Goal: Task Accomplishment & Management: Use online tool/utility

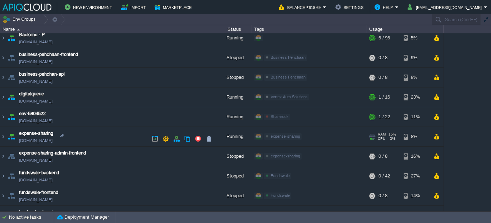
scroll to position [107, 0]
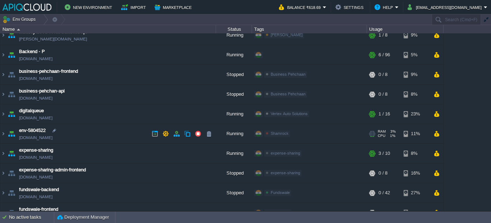
click at [52, 139] on link "[DOMAIN_NAME]" at bounding box center [35, 137] width 33 height 7
click at [99, 131] on td "env-5804522 [DOMAIN_NAME]" at bounding box center [108, 134] width 216 height 20
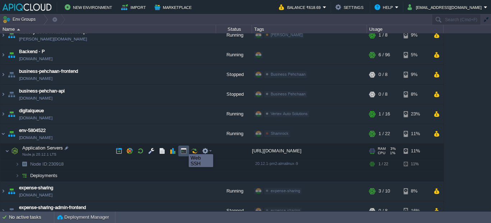
click at [183, 148] on button "button" at bounding box center [183, 151] width 6 height 6
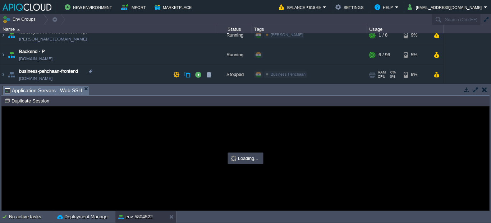
scroll to position [0, 0]
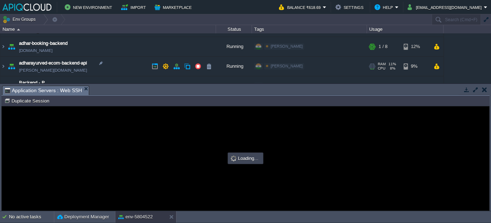
type input "#000000"
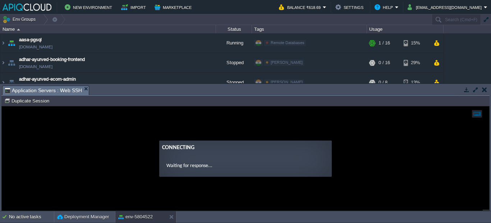
click at [103, 122] on guac-modal "Connecting Waiting for response..." at bounding box center [245, 159] width 487 height 104
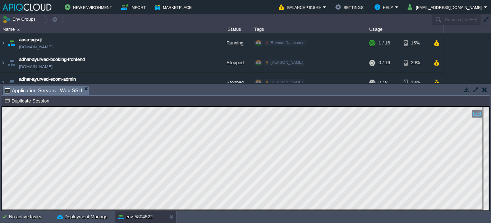
click at [482, 90] on button "button" at bounding box center [484, 90] width 5 height 6
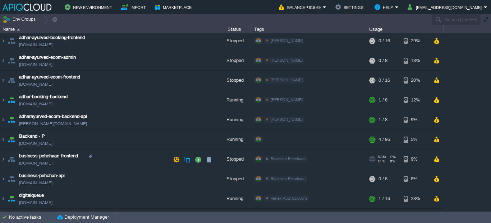
scroll to position [126, 0]
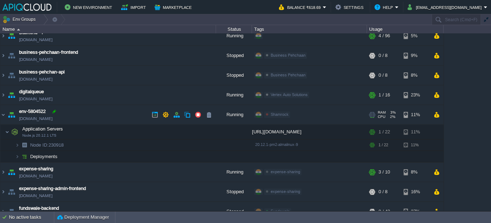
click at [54, 113] on div at bounding box center [54, 111] width 6 height 6
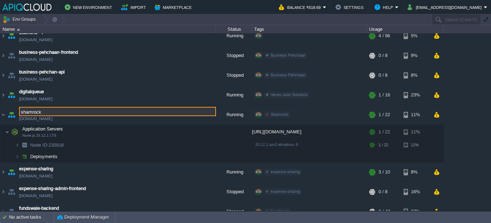
type input "shamrock"
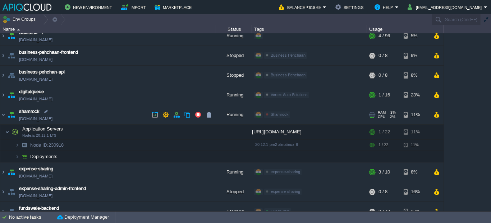
click at [91, 115] on td "shamrock [DOMAIN_NAME]" at bounding box center [108, 115] width 216 height 20
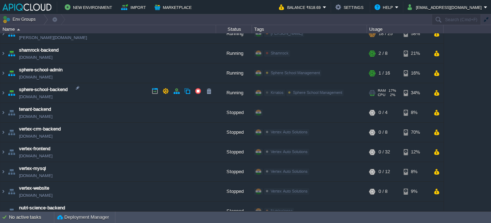
scroll to position [627, 0]
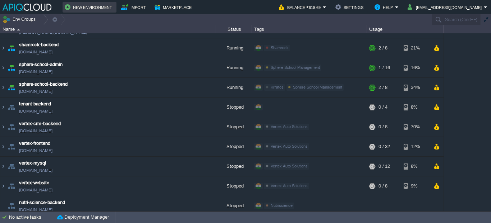
click at [70, 4] on button "New Environment" at bounding box center [90, 7] width 50 height 9
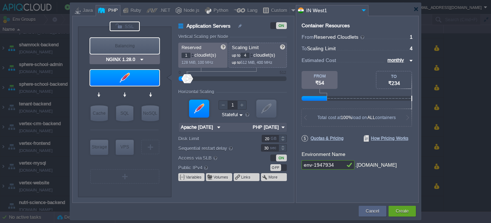
click at [127, 26] on div at bounding box center [125, 27] width 30 height 10
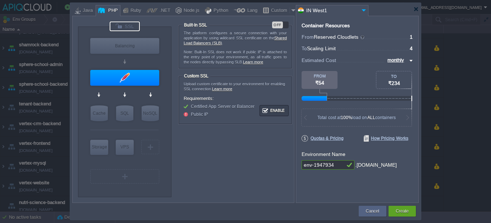
click at [281, 23] on div "OFF" at bounding box center [277, 25] width 11 height 7
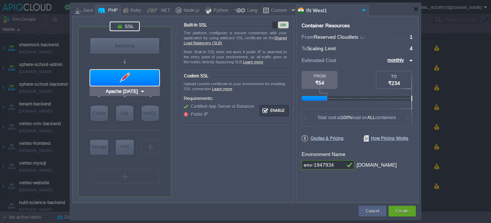
click at [128, 81] on div at bounding box center [124, 78] width 69 height 16
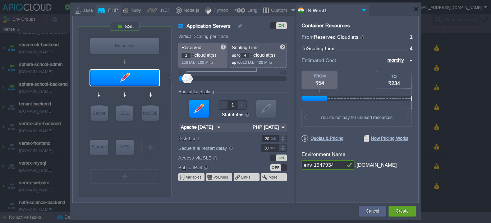
type input "NGINX 1.28.0"
click at [188, 14] on div "Node.js" at bounding box center [190, 10] width 18 height 11
type input "Application Servers"
type input "4"
type input "8"
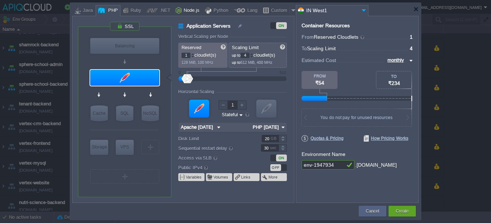
type input "Node.js 24.6.0 LTS"
type input "24.6.0-pm2"
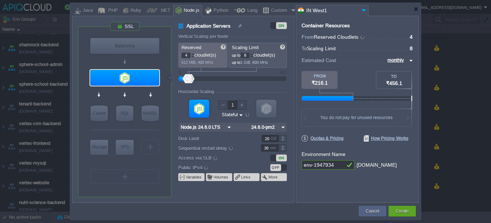
type input "Redis 7.2.4"
click at [311, 165] on input "env-1947934" at bounding box center [322, 165] width 43 height 9
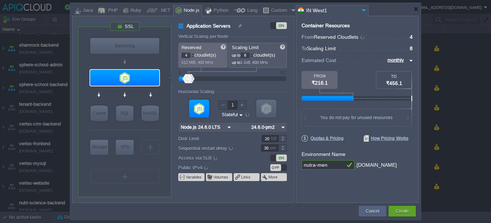
type input "nutra-menu"
click at [395, 210] on button "Create" at bounding box center [401, 211] width 13 height 7
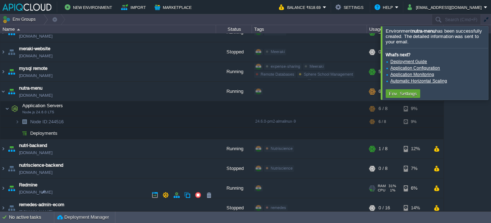
scroll to position [378, 0]
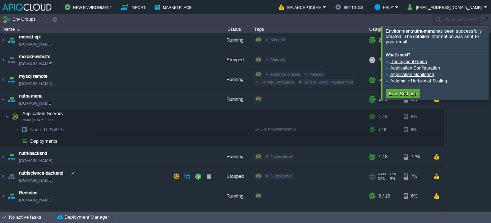
click at [111, 175] on td "nutriscience-backend [DOMAIN_NAME]" at bounding box center [108, 177] width 216 height 20
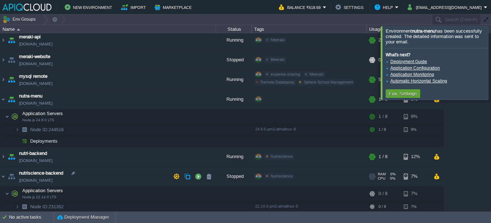
click at [111, 175] on td "nutriscience-backend [DOMAIN_NAME]" at bounding box center [108, 177] width 216 height 20
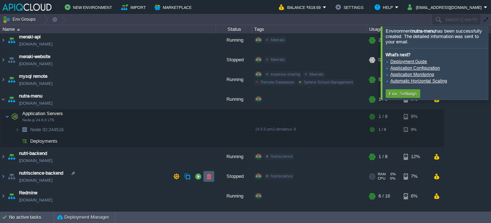
click at [206, 175] on button "button" at bounding box center [208, 177] width 6 height 6
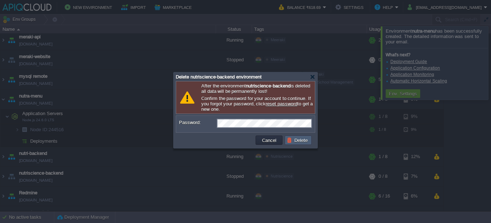
click at [303, 139] on td "Delete" at bounding box center [298, 140] width 27 height 9
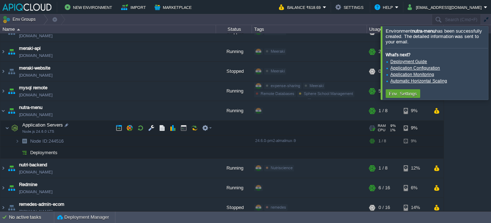
scroll to position [354, 0]
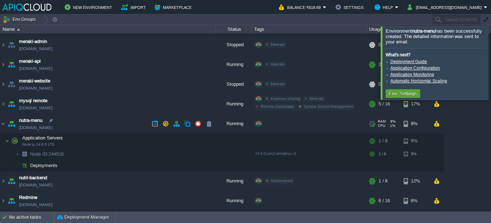
click at [106, 124] on td "nutra-menu [DOMAIN_NAME]" at bounding box center [108, 124] width 216 height 20
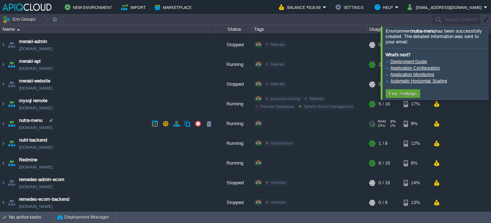
click at [105, 124] on td "nutra-menu [DOMAIN_NAME]" at bounding box center [108, 124] width 216 height 20
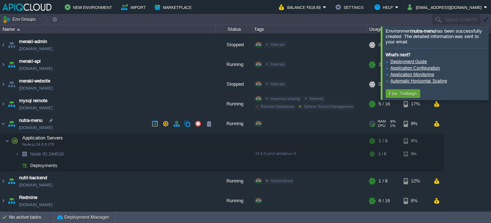
click at [52, 128] on link "[DOMAIN_NAME]" at bounding box center [35, 127] width 33 height 7
click at [75, 165] on td "Deployments" at bounding box center [108, 165] width 216 height 11
click at [205, 166] on td at bounding box center [208, 165] width 11 height 11
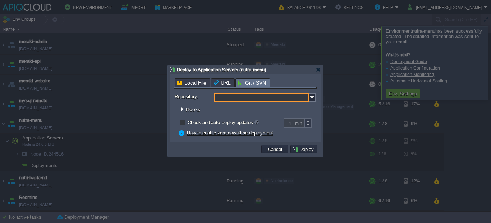
click at [230, 100] on input "Repository:" at bounding box center [261, 97] width 94 height 9
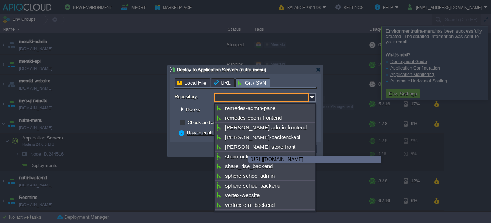
scroll to position [305, 0]
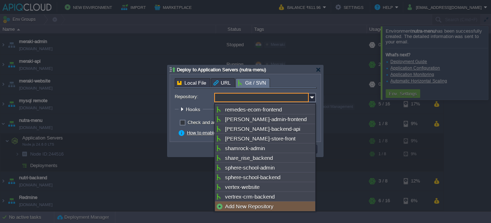
click at [244, 205] on div "Add New Repository" at bounding box center [265, 207] width 100 height 10
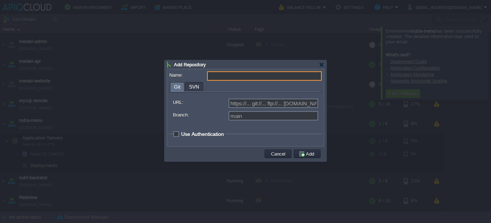
type input "Select existing or add a new one"
click at [223, 76] on input "Name:" at bounding box center [264, 75] width 115 height 9
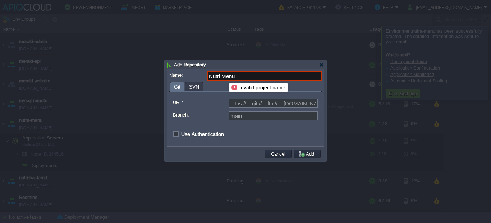
click at [223, 77] on input "Nutri Menu" at bounding box center [264, 75] width 115 height 9
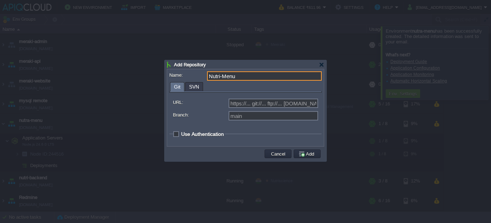
type input "Nutri-Menu"
click at [249, 110] on div "https://... git://... ftp://... [DOMAIN_NAME]:repo..." at bounding box center [245, 104] width 145 height 11
click at [249, 103] on input "URL:" at bounding box center [272, 103] width 89 height 9
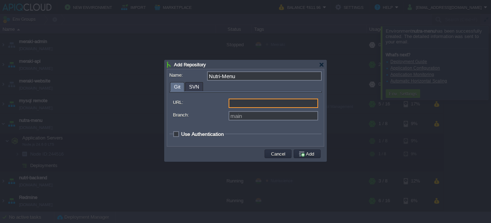
paste input "[URL][DOMAIN_NAME]"
type input "[URL][DOMAIN_NAME]"
click at [246, 115] on input "Branch:" at bounding box center [272, 115] width 89 height 9
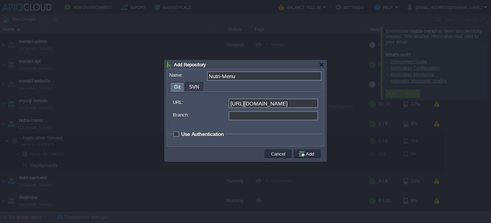
type input "main"
type input "[PERSON_NAME][DEMOGRAPHIC_DATA]"
click at [208, 135] on span "Use Authentication" at bounding box center [202, 134] width 43 height 6
checkbox input "true"
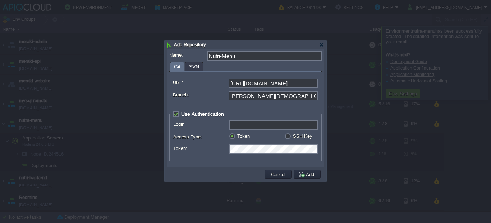
click at [242, 128] on input "Login:" at bounding box center [273, 125] width 89 height 9
type input "[EMAIL_ADDRESS][DOMAIN_NAME]"
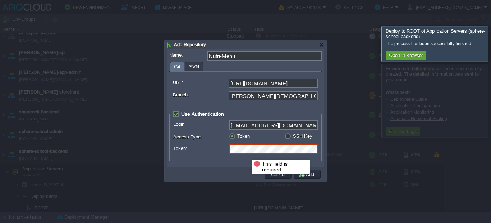
scroll to position [0, 13]
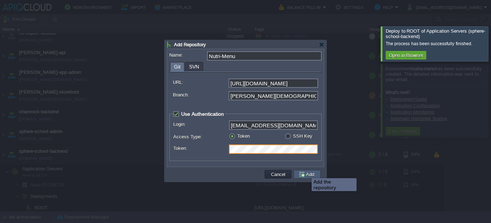
click at [309, 174] on button "Add" at bounding box center [307, 174] width 18 height 6
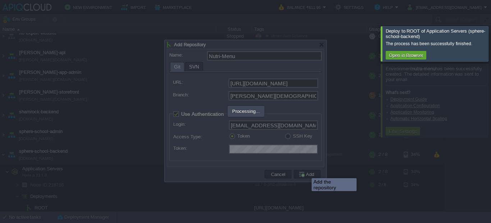
type input "Nutri-Menu"
type input "main"
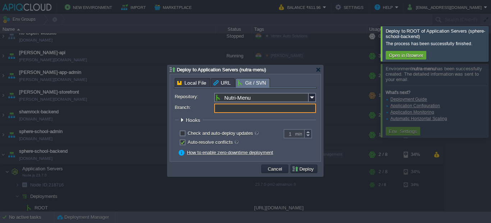
click at [227, 109] on input "Branch:" at bounding box center [265, 108] width 102 height 9
type input "main"
type input "[PERSON_NAME][DEMOGRAPHIC_DATA]"
click at [304, 170] on button "Deploy" at bounding box center [304, 169] width 24 height 6
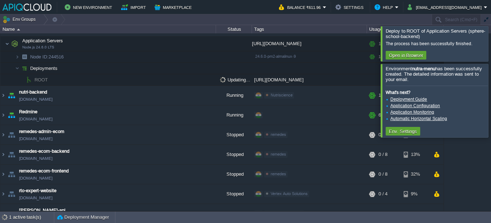
click at [490, 53] on div at bounding box center [499, 43] width 0 height 35
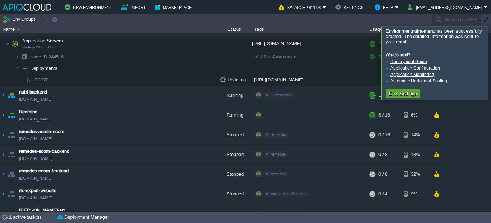
click at [490, 74] on div at bounding box center [499, 62] width 0 height 73
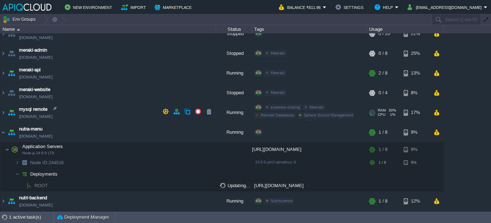
scroll to position [340, 0]
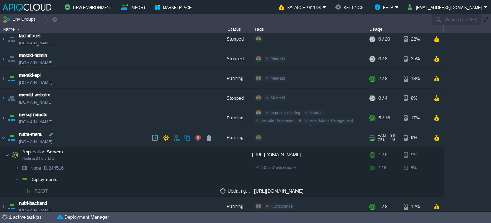
click at [102, 142] on td "nutra-menu [DOMAIN_NAME]" at bounding box center [108, 138] width 216 height 20
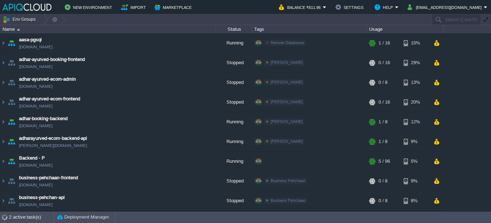
scroll to position [323, 0]
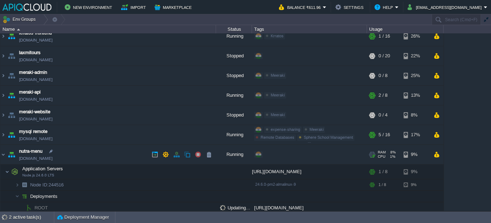
click at [131, 157] on td "nutra-menu [DOMAIN_NAME]" at bounding box center [108, 155] width 216 height 20
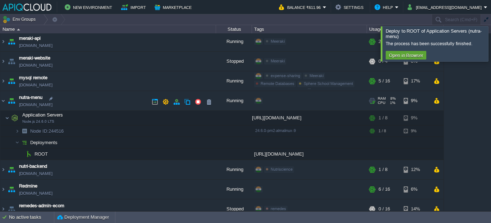
scroll to position [380, 0]
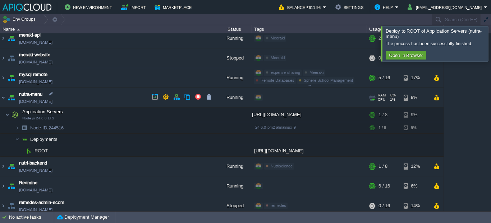
click at [108, 102] on td "nutra-menu [DOMAIN_NAME]" at bounding box center [108, 98] width 216 height 20
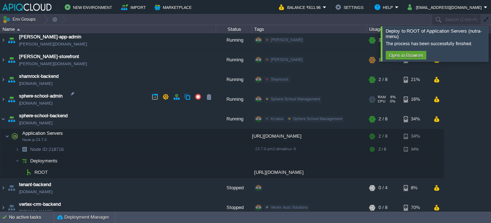
scroll to position [568, 0]
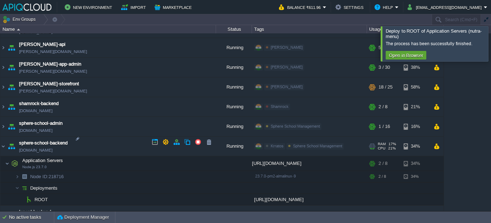
click at [108, 141] on td "sphere-school-backend [DOMAIN_NAME]" at bounding box center [108, 147] width 216 height 20
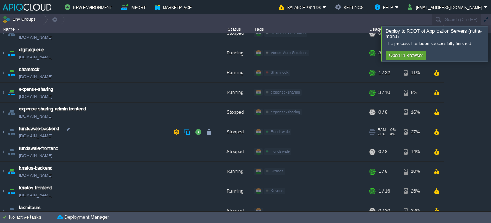
scroll to position [178, 0]
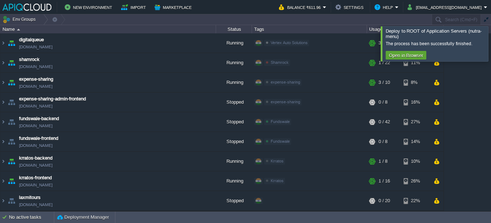
click at [490, 46] on div at bounding box center [499, 43] width 0 height 35
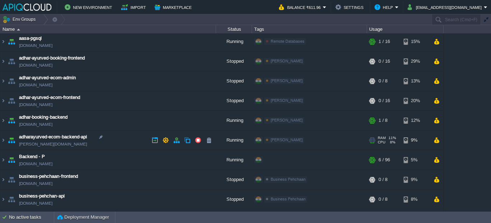
scroll to position [0, 0]
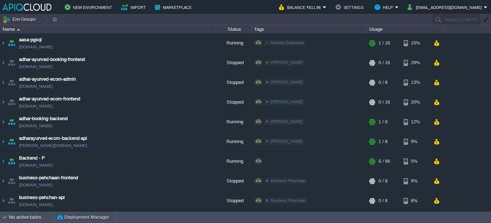
click at [252, 7] on td "New Environment Import Marketplace" at bounding box center [137, 7] width 268 height 11
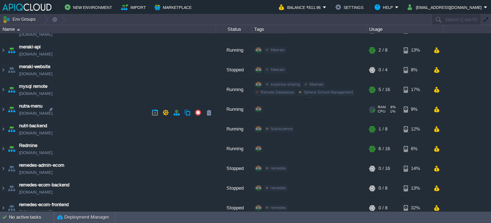
scroll to position [369, 0]
click at [134, 112] on td "nutra-menu [DOMAIN_NAME]" at bounding box center [108, 110] width 216 height 20
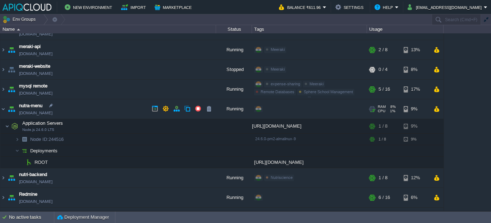
click at [52, 114] on link "[DOMAIN_NAME]" at bounding box center [35, 113] width 33 height 7
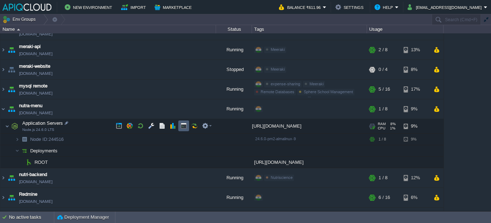
click at [184, 125] on button "button" at bounding box center [183, 126] width 6 height 6
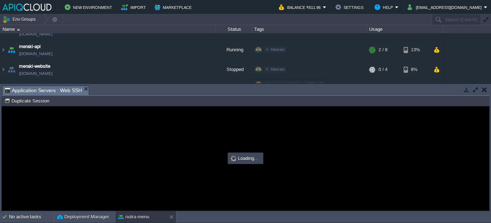
click at [147, 143] on div at bounding box center [245, 159] width 487 height 104
type input "#000000"
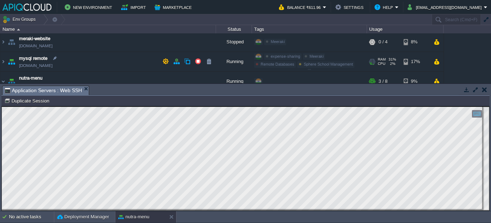
scroll to position [404, 0]
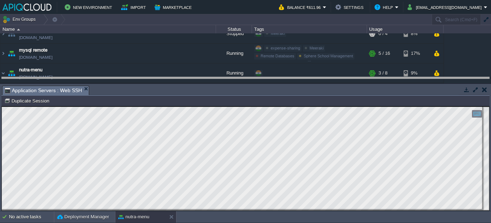
drag, startPoint x: 127, startPoint y: 94, endPoint x: 129, endPoint y: 85, distance: 8.7
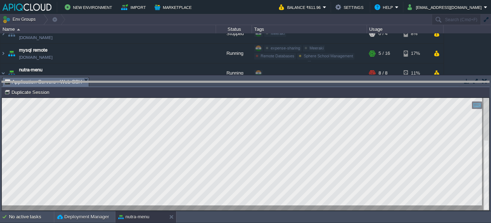
drag, startPoint x: 177, startPoint y: 79, endPoint x: 181, endPoint y: 129, distance: 49.7
click at [181, 129] on body "New Environment Import Marketplace Bonus ₹0.00 Upgrade Account Balance ₹611.96 …" at bounding box center [245, 111] width 491 height 223
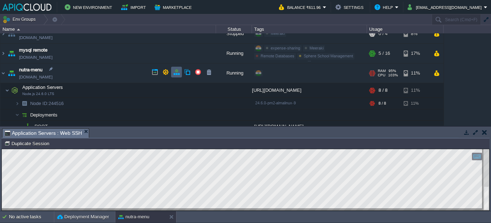
click at [174, 72] on button "button" at bounding box center [176, 72] width 6 height 6
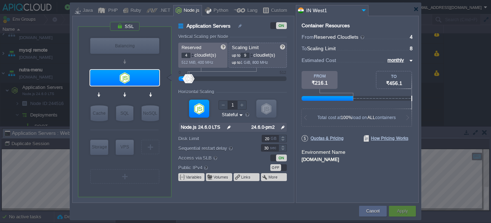
click at [253, 55] on div at bounding box center [252, 54] width 4 height 3
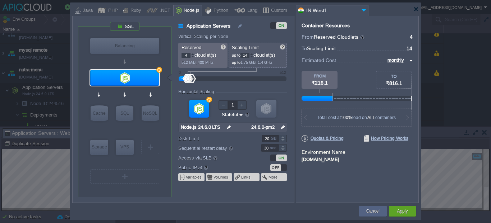
click at [253, 55] on div at bounding box center [252, 54] width 4 height 3
type input "16"
click at [253, 55] on div at bounding box center [252, 54] width 4 height 3
click at [193, 56] on div at bounding box center [193, 57] width 4 height 3
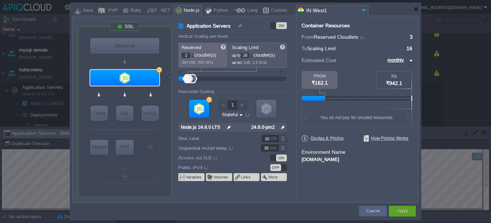
click at [193, 56] on div at bounding box center [193, 57] width 4 height 3
type input "0"
click at [193, 56] on div at bounding box center [193, 57] width 4 height 3
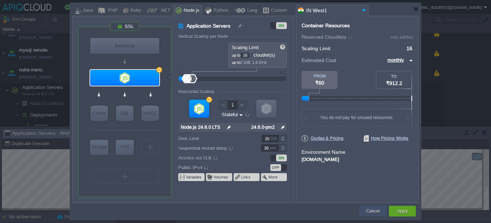
click at [363, 208] on div "Cancel" at bounding box center [373, 211] width 28 height 11
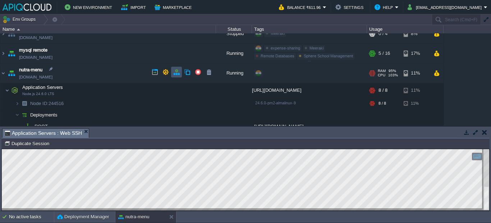
click at [173, 72] on button "button" at bounding box center [176, 72] width 6 height 6
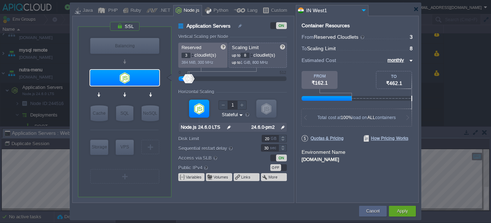
click at [193, 56] on div at bounding box center [193, 57] width 4 height 3
type input "1"
click at [193, 56] on div at bounding box center [193, 57] width 4 height 3
click at [253, 54] on div at bounding box center [252, 54] width 4 height 3
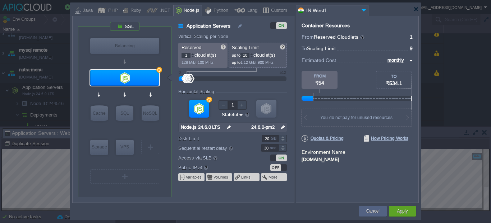
click at [253, 54] on div at bounding box center [252, 54] width 4 height 3
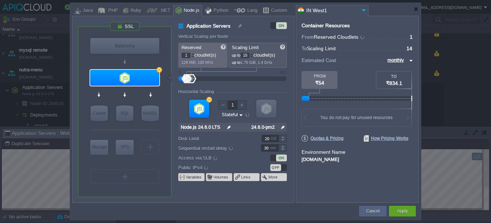
click at [253, 54] on div at bounding box center [252, 54] width 4 height 3
type input "16"
click at [253, 54] on div at bounding box center [252, 54] width 4 height 3
click at [405, 212] on button "Apply" at bounding box center [402, 211] width 11 height 7
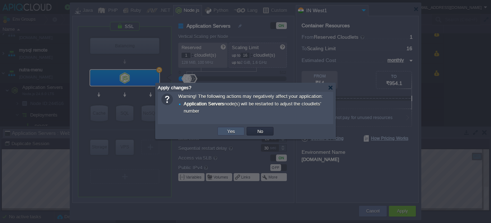
click at [232, 130] on button "Yes" at bounding box center [231, 131] width 12 height 6
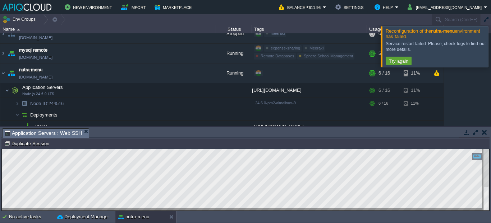
click at [490, 46] on div at bounding box center [499, 46] width 0 height 41
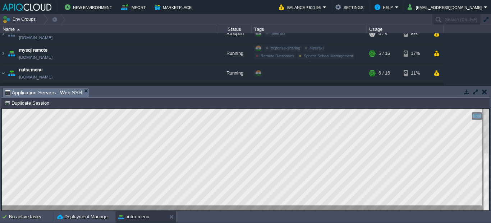
click at [178, 190] on div at bounding box center [245, 160] width 487 height 102
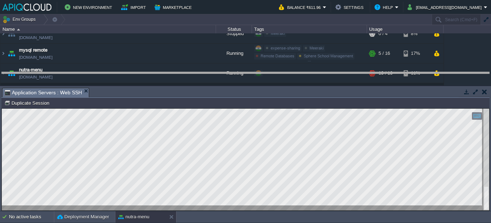
drag, startPoint x: 314, startPoint y: 92, endPoint x: 314, endPoint y: 77, distance: 15.8
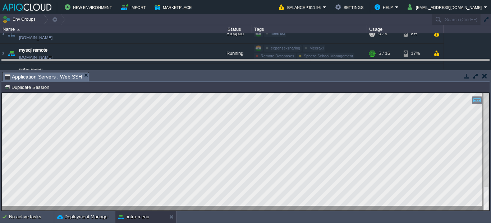
drag, startPoint x: 180, startPoint y: 75, endPoint x: 180, endPoint y: 61, distance: 13.3
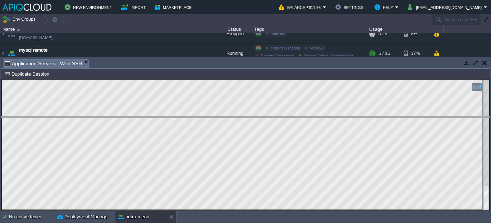
drag, startPoint x: 128, startPoint y: 66, endPoint x: 128, endPoint y: 124, distance: 57.8
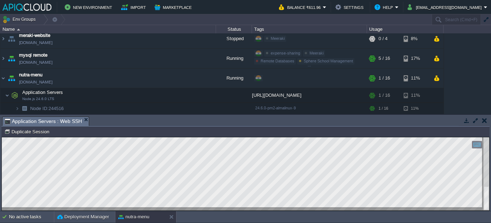
scroll to position [335, 0]
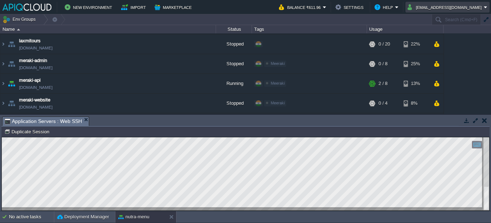
click at [486, 7] on em "[EMAIL_ADDRESS][DOMAIN_NAME]" at bounding box center [447, 7] width 80 height 9
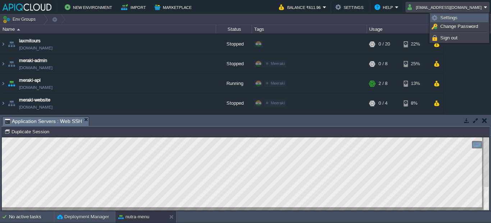
click at [450, 19] on span "Settings" at bounding box center [448, 17] width 17 height 5
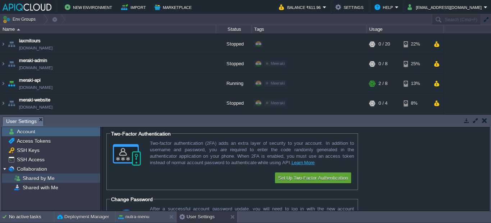
click at [45, 179] on span "Shared by Me" at bounding box center [38, 178] width 34 height 6
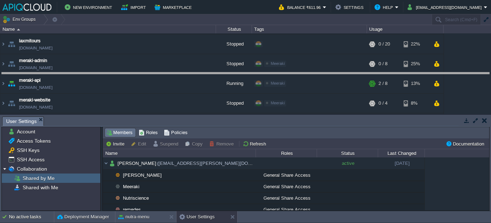
drag, startPoint x: 282, startPoint y: 120, endPoint x: 287, endPoint y: 76, distance: 44.1
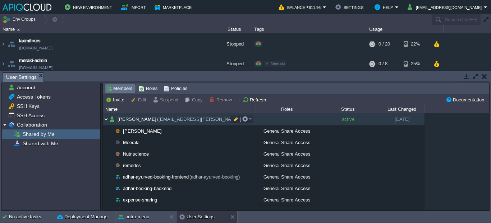
click at [105, 120] on img at bounding box center [106, 120] width 6 height 12
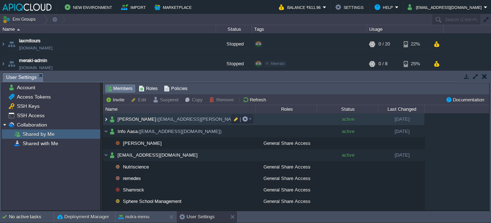
click at [105, 122] on img at bounding box center [106, 120] width 6 height 12
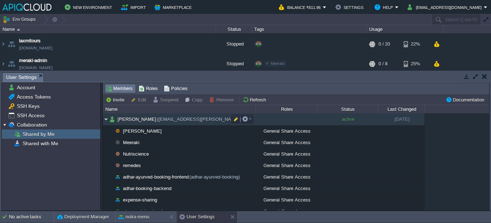
click at [108, 120] on img at bounding box center [106, 120] width 6 height 12
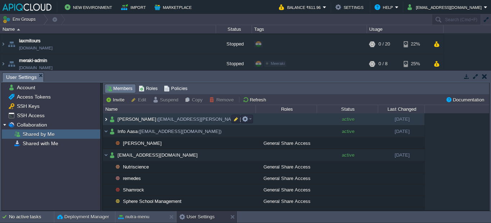
click at [105, 123] on img at bounding box center [106, 120] width 6 height 12
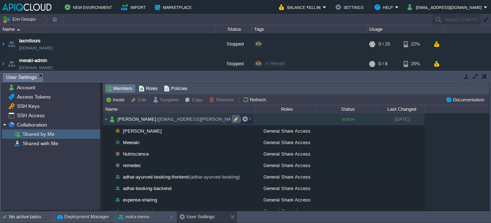
click at [237, 121] on button "button" at bounding box center [235, 119] width 6 height 6
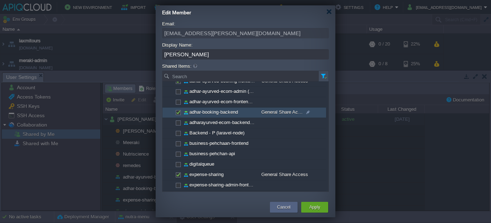
scroll to position [188, 0]
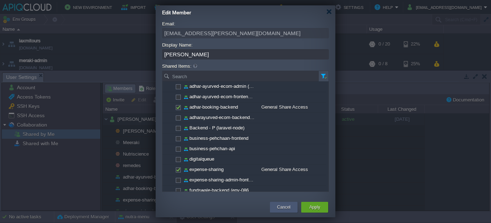
click at [291, 208] on div "Cancel" at bounding box center [283, 207] width 17 height 11
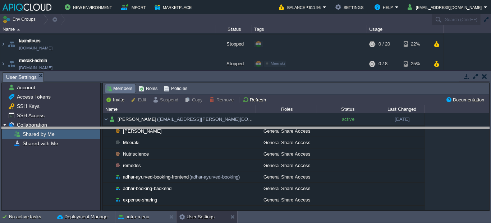
drag, startPoint x: 250, startPoint y: 74, endPoint x: 253, endPoint y: 129, distance: 55.0
click at [253, 129] on body "New Environment Import Marketplace Bonus ₹0.00 Upgrade Account Balance ₹611.96 …" at bounding box center [245, 111] width 491 height 223
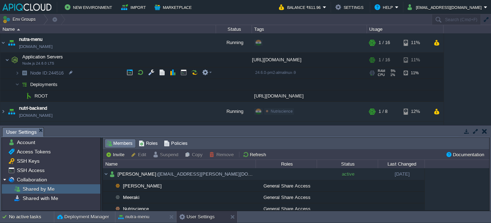
scroll to position [397, 0]
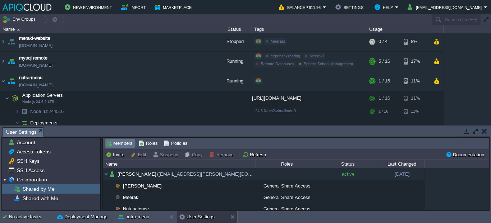
click at [42, 7] on img at bounding box center [27, 7] width 49 height 7
click at [41, 18] on div at bounding box center [43, 19] width 10 height 10
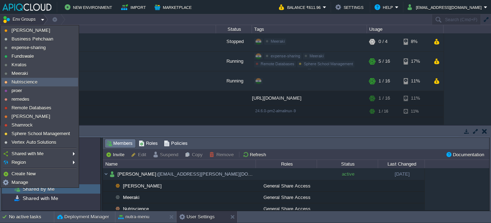
click at [28, 79] on link "Nutriscience" at bounding box center [40, 82] width 76 height 8
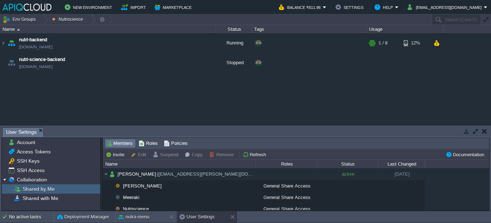
scroll to position [0, 0]
click at [107, 92] on div "aasa-pgsql [DOMAIN_NAME] Running Remote Databases Edit RAM 6% CPU 1% 2 / 16 15%…" at bounding box center [245, 79] width 491 height 92
click at [211, 63] on button "button" at bounding box center [208, 63] width 6 height 6
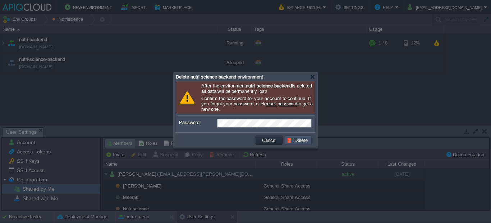
click at [302, 142] on button "Delete" at bounding box center [298, 140] width 23 height 6
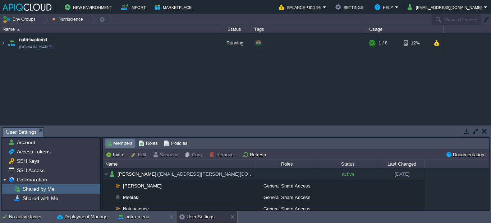
click at [114, 94] on div "aasa-pgsql [DOMAIN_NAME] Running Remote Databases Edit RAM 6% CPU 1% 2 / 16 15%…" at bounding box center [245, 79] width 491 height 92
click at [99, 18] on button "button" at bounding box center [102, 19] width 6 height 10
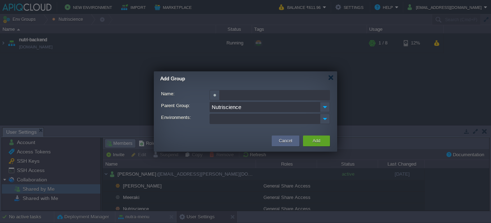
click at [257, 96] on input "Name:" at bounding box center [274, 95] width 110 height 10
type input "nutr"
click at [277, 139] on div "Cancel" at bounding box center [285, 141] width 17 height 11
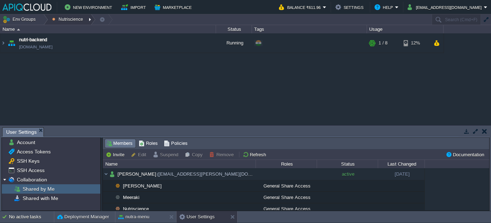
click at [86, 20] on div at bounding box center [91, 19] width 10 height 10
click at [77, 28] on span "Add Child" at bounding box center [68, 30] width 20 height 5
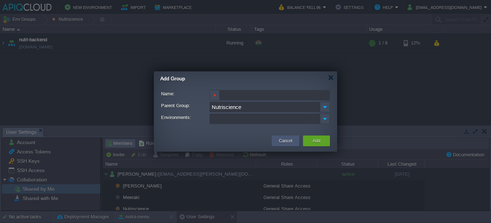
click at [292, 139] on div "Cancel" at bounding box center [285, 141] width 17 height 11
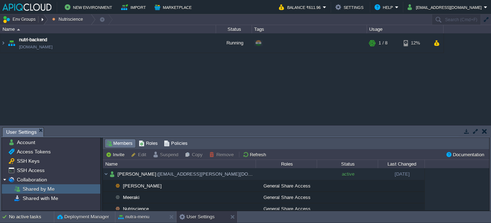
click at [23, 18] on button "Env Groups" at bounding box center [21, 19] width 36 height 10
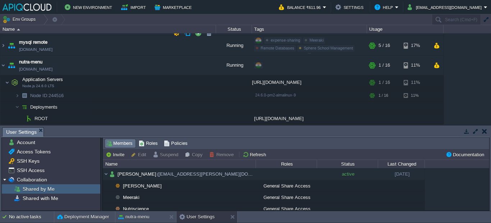
scroll to position [416, 0]
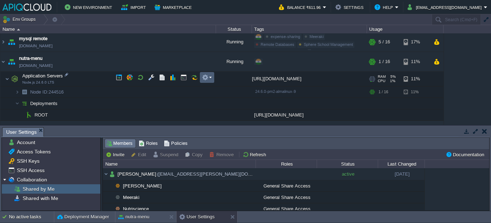
click at [213, 76] on td at bounding box center [207, 77] width 14 height 11
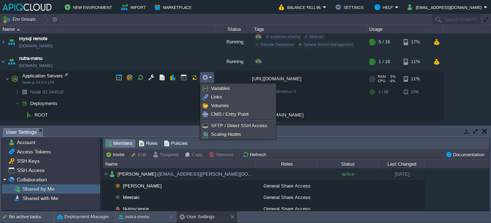
click at [212, 76] on td at bounding box center [207, 77] width 14 height 11
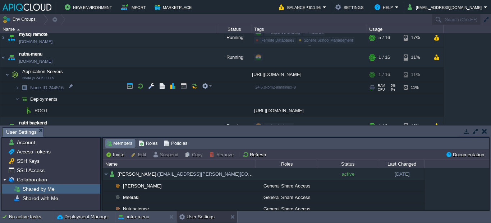
scroll to position [412, 0]
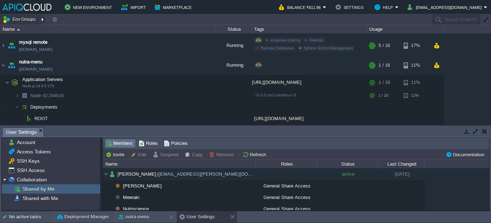
click at [32, 20] on button "Env Groups" at bounding box center [21, 19] width 36 height 10
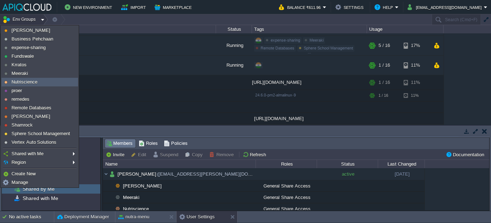
click at [27, 84] on span "Nutriscience" at bounding box center [24, 81] width 26 height 5
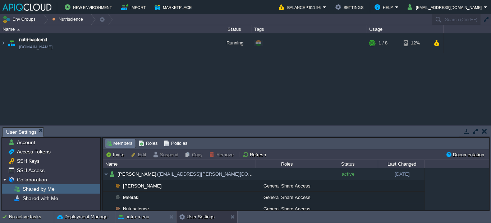
click at [68, 72] on div "aasa-pgsql [DOMAIN_NAME] Running Remote Databases Edit RAM 6% CPU 1% 2 / 16 15%…" at bounding box center [245, 79] width 491 height 92
click at [99, 17] on button "button" at bounding box center [102, 19] width 6 height 10
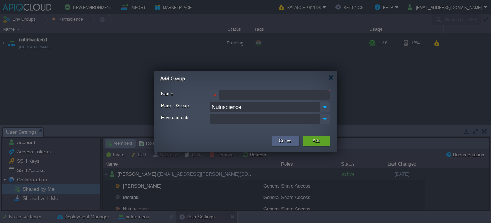
click at [248, 120] on ul at bounding box center [265, 119] width 110 height 10
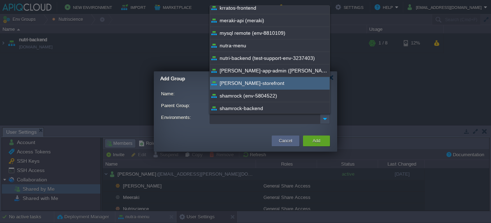
scroll to position [116, 0]
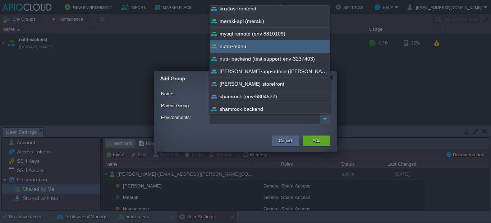
click at [241, 50] on div "nutra-menu" at bounding box center [270, 46] width 120 height 13
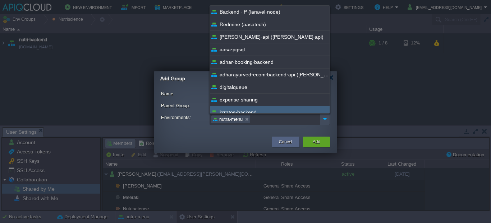
click at [315, 144] on button "Add" at bounding box center [317, 142] width 8 height 7
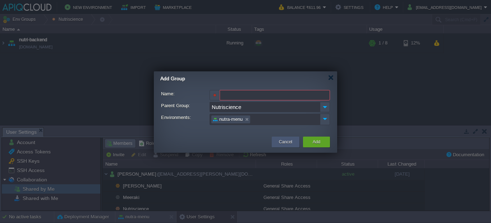
click at [281, 143] on button "Cancel" at bounding box center [285, 142] width 13 height 7
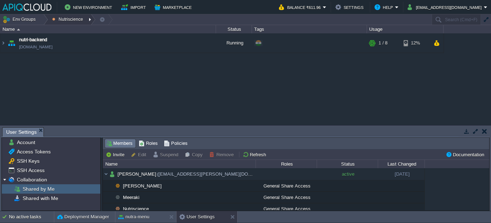
click at [69, 19] on button "Nutriscience" at bounding box center [68, 19] width 33 height 10
click at [66, 36] on link "Edit" at bounding box center [67, 39] width 39 height 8
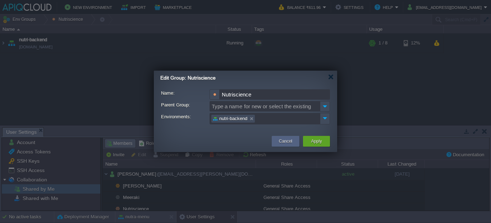
click at [274, 117] on ul "nutri-backend" at bounding box center [265, 119] width 110 height 10
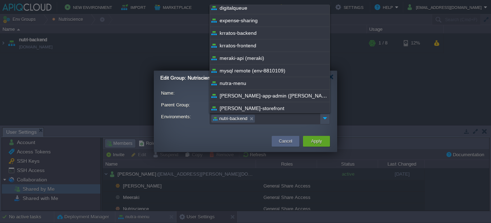
scroll to position [80, 0]
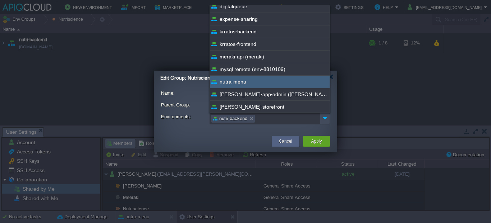
click at [252, 79] on div "nutra-menu" at bounding box center [270, 82] width 120 height 13
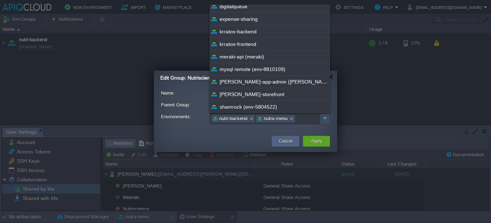
scroll to position [0, 0]
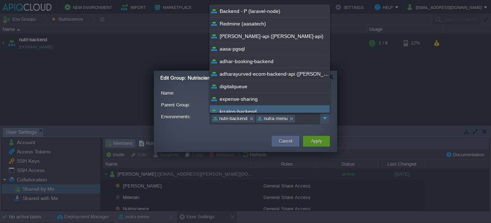
click at [310, 143] on div "Apply" at bounding box center [316, 141] width 16 height 11
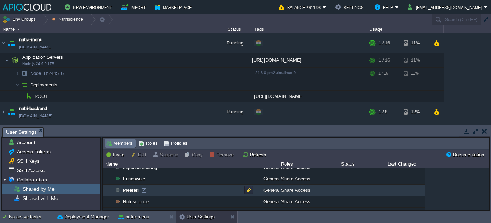
scroll to position [278, 0]
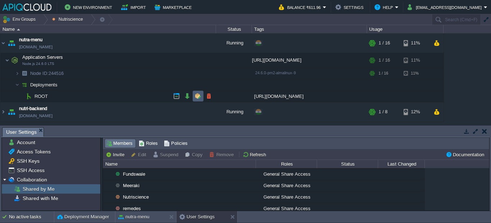
click at [199, 97] on button "button" at bounding box center [198, 96] width 6 height 6
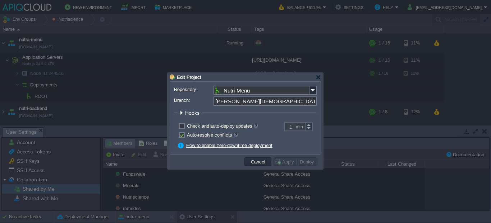
click at [191, 115] on span "Hooks" at bounding box center [193, 113] width 16 height 6
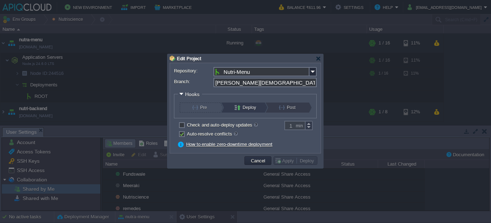
click at [283, 108] on button "Post" at bounding box center [291, 108] width 24 height 10
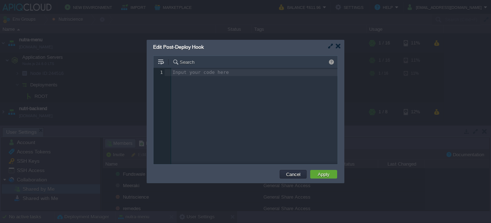
scroll to position [3, 0]
click at [228, 111] on div "Input your code here 1 1 ​" at bounding box center [250, 121] width 195 height 107
type textarea "cd ROOT/"
type textarea "npm install"
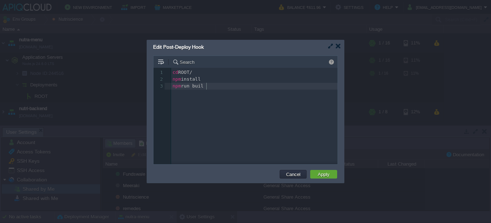
type textarea "npm run build"
type textarea "pm2 restart 0"
click at [327, 174] on button "Apply" at bounding box center [323, 174] width 16 height 6
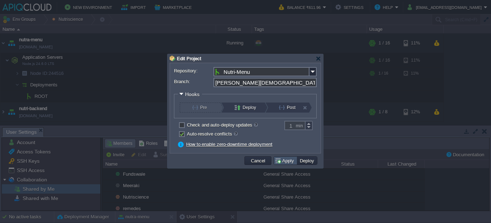
click at [284, 163] on button "Apply" at bounding box center [285, 161] width 22 height 6
